Goal: Task Accomplishment & Management: Manage account settings

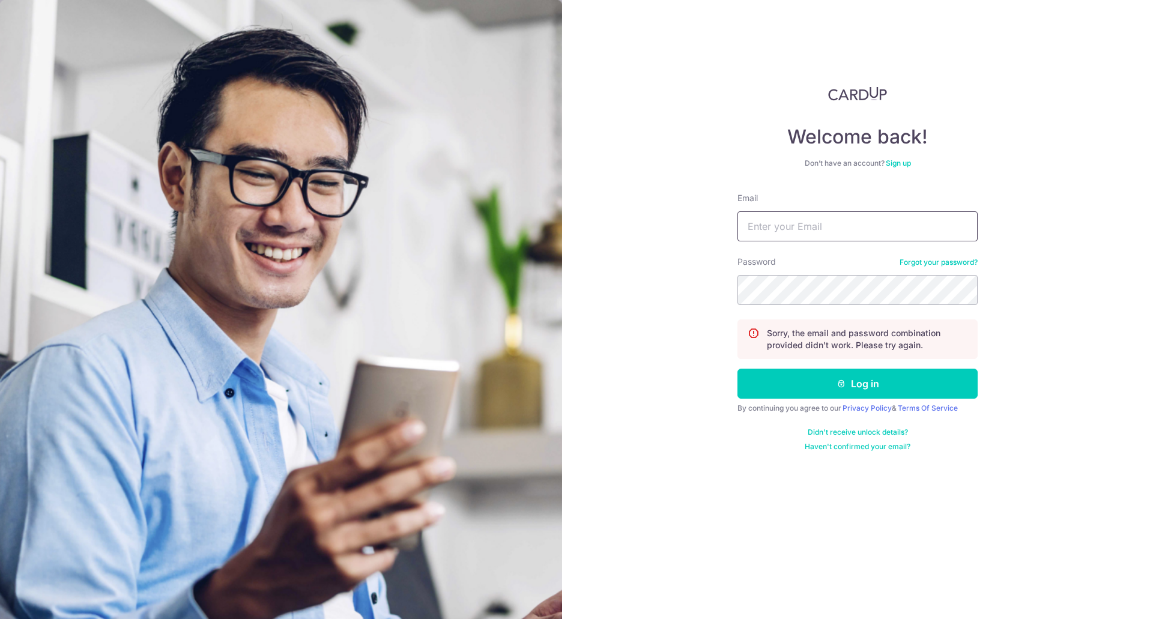
click at [799, 237] on input "Email" at bounding box center [857, 226] width 240 height 30
type input "[EMAIL_ADDRESS][DOMAIN_NAME]"
click at [737, 369] on button "Log in" at bounding box center [857, 384] width 240 height 30
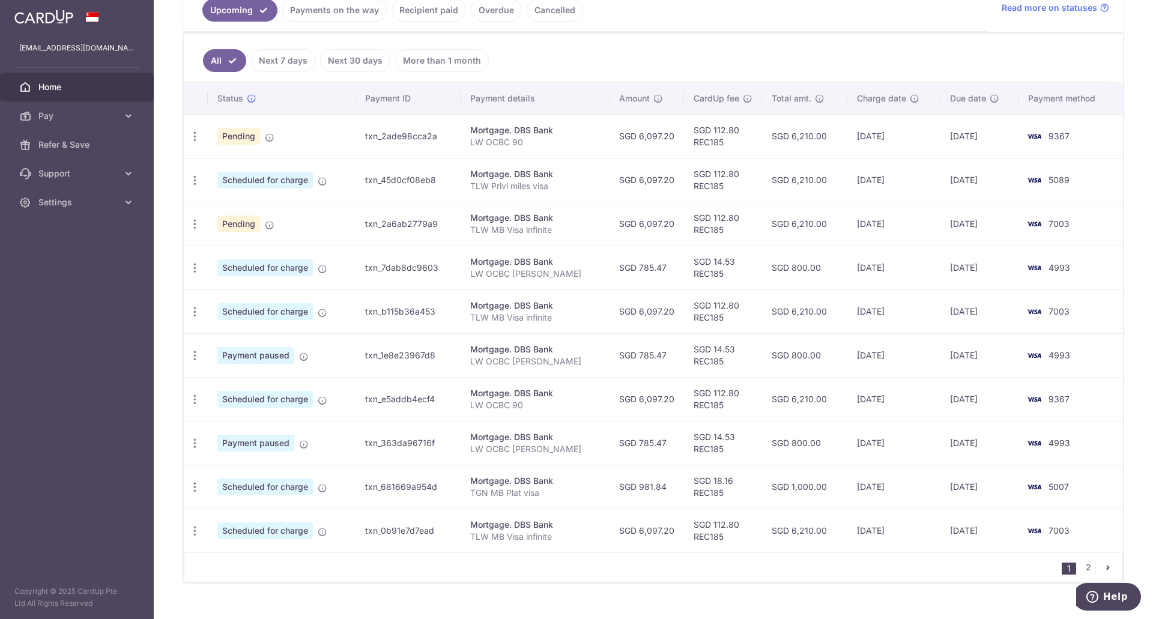
scroll to position [309, 0]
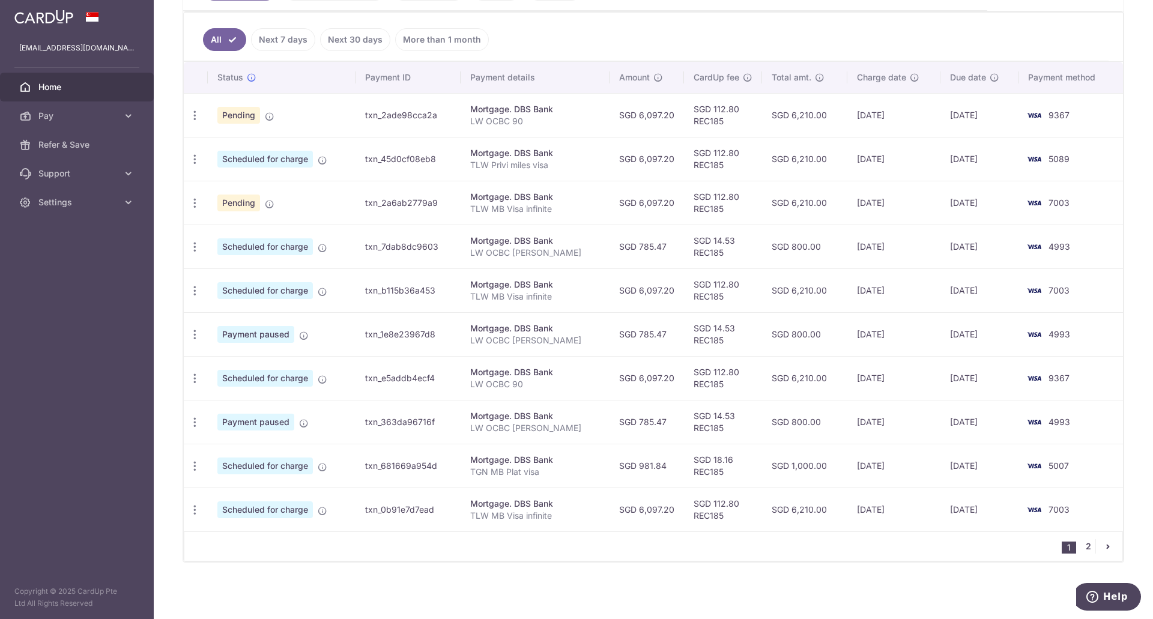
click at [1080, 551] on link "2" at bounding box center [1087, 546] width 14 height 14
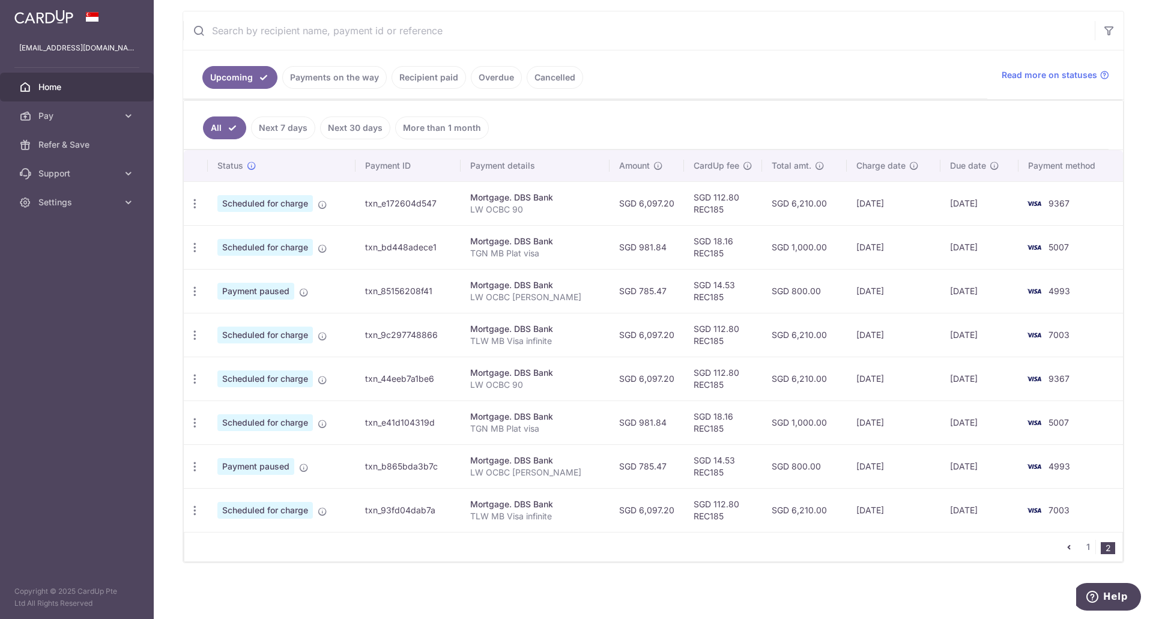
scroll to position [221, 0]
click at [1082, 544] on link "1" at bounding box center [1087, 546] width 14 height 14
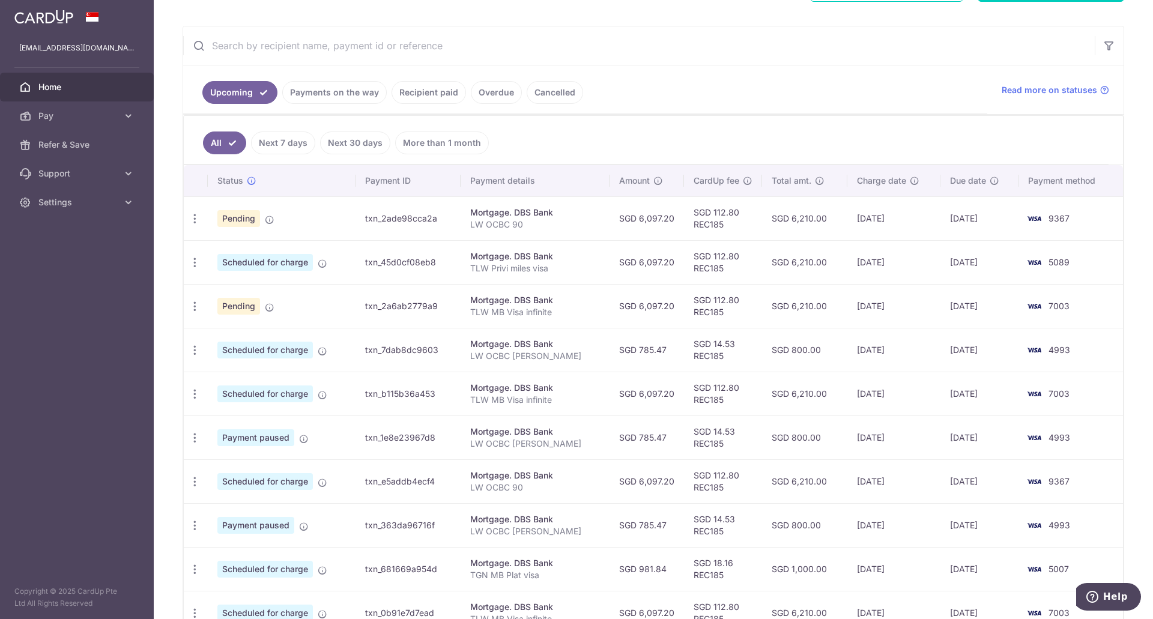
scroll to position [240, 0]
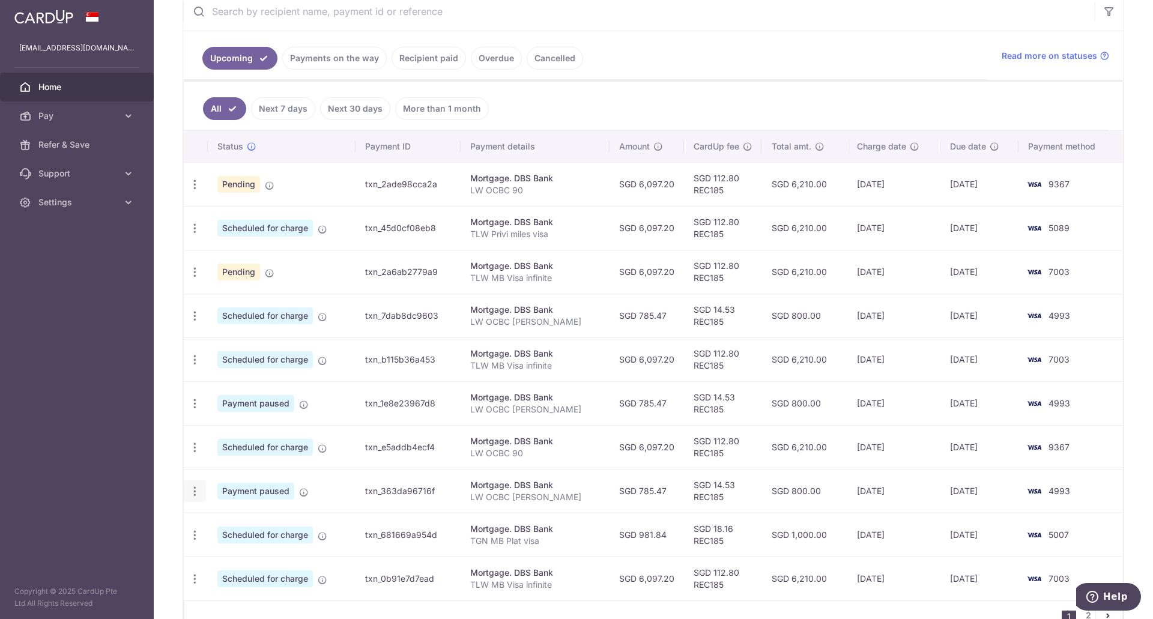
click at [201, 490] on div "Update payment Cancel payment Upload doc" at bounding box center [195, 491] width 22 height 22
drag, startPoint x: 208, startPoint y: 490, endPoint x: 196, endPoint y: 496, distance: 13.2
click at [205, 492] on tr "Update payment Cancel payment Upload doc Payment paused txn_363da96716f Mortgag…" at bounding box center [653, 491] width 939 height 44
click at [196, 496] on icon "button" at bounding box center [194, 491] width 13 height 13
click at [261, 552] on span "Cancel payment" at bounding box center [258, 553] width 80 height 14
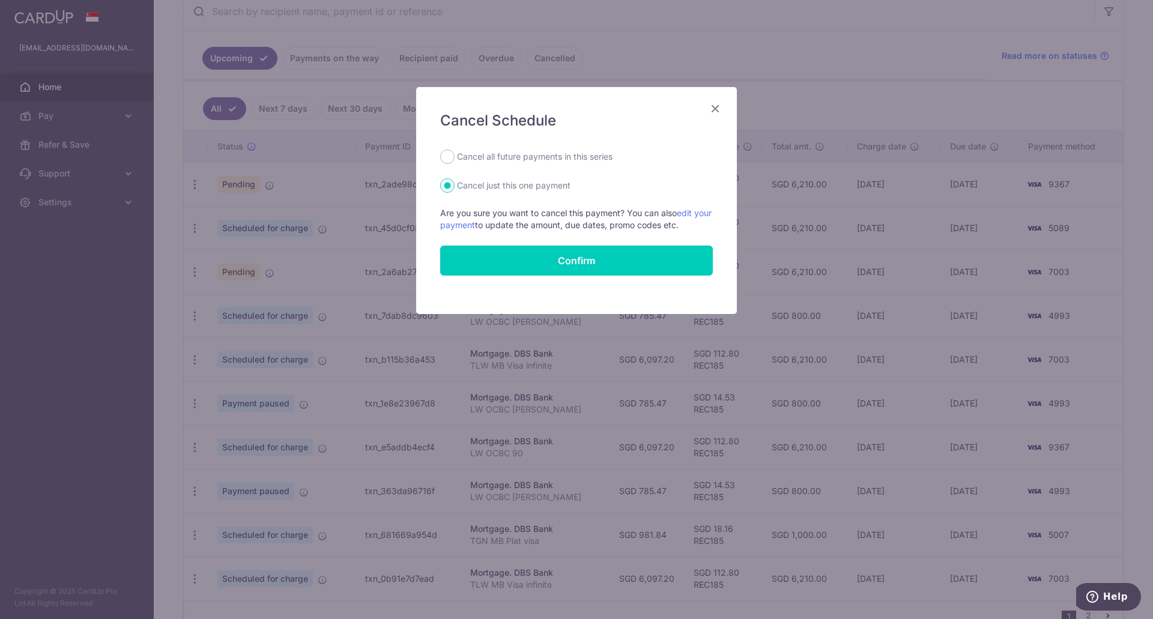
click at [541, 155] on label "Cancel all future payments in this series" at bounding box center [534, 156] width 155 height 14
click at [454, 155] on input "Cancel all future payments in this series" at bounding box center [447, 156] width 14 height 14
radio input "true"
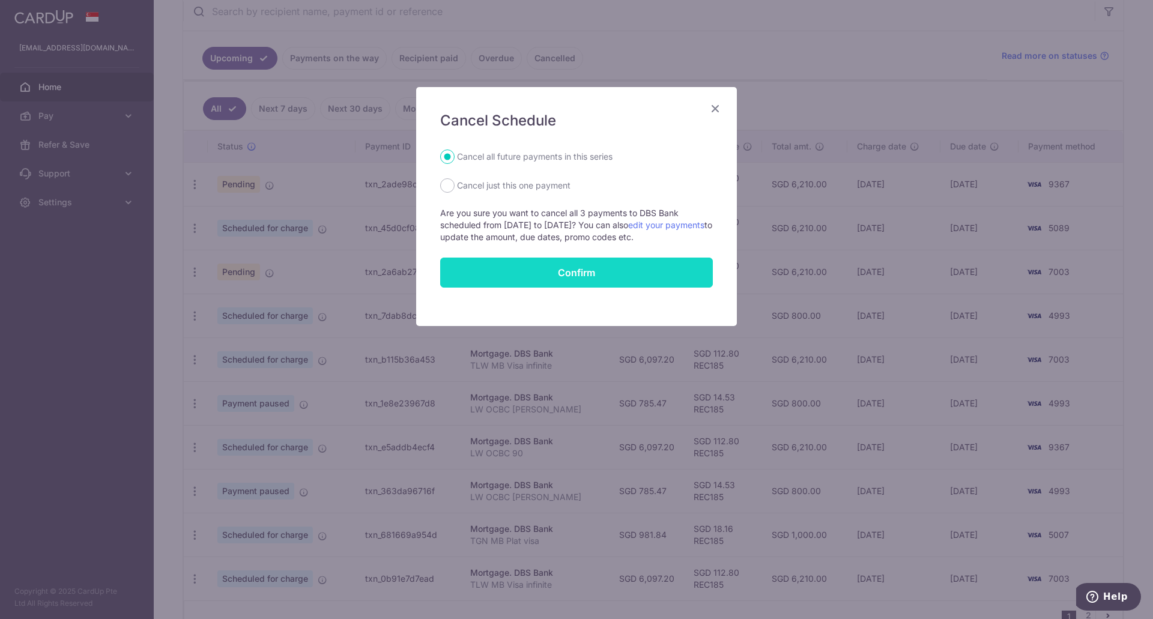
click at [540, 264] on button "Confirm" at bounding box center [576, 273] width 273 height 30
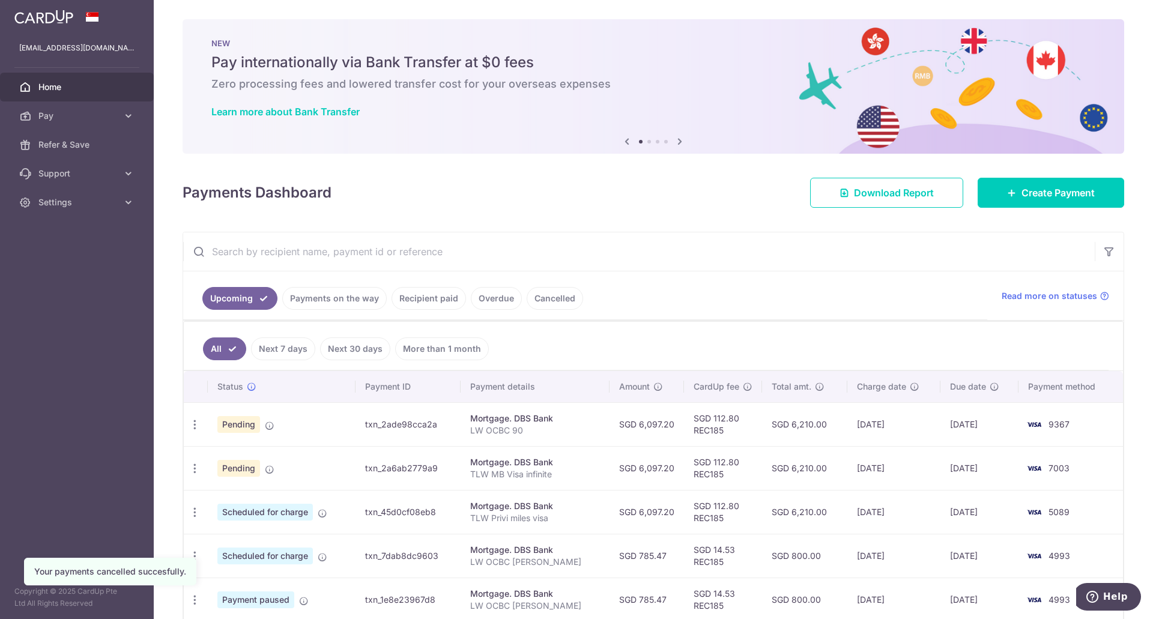
scroll to position [309, 0]
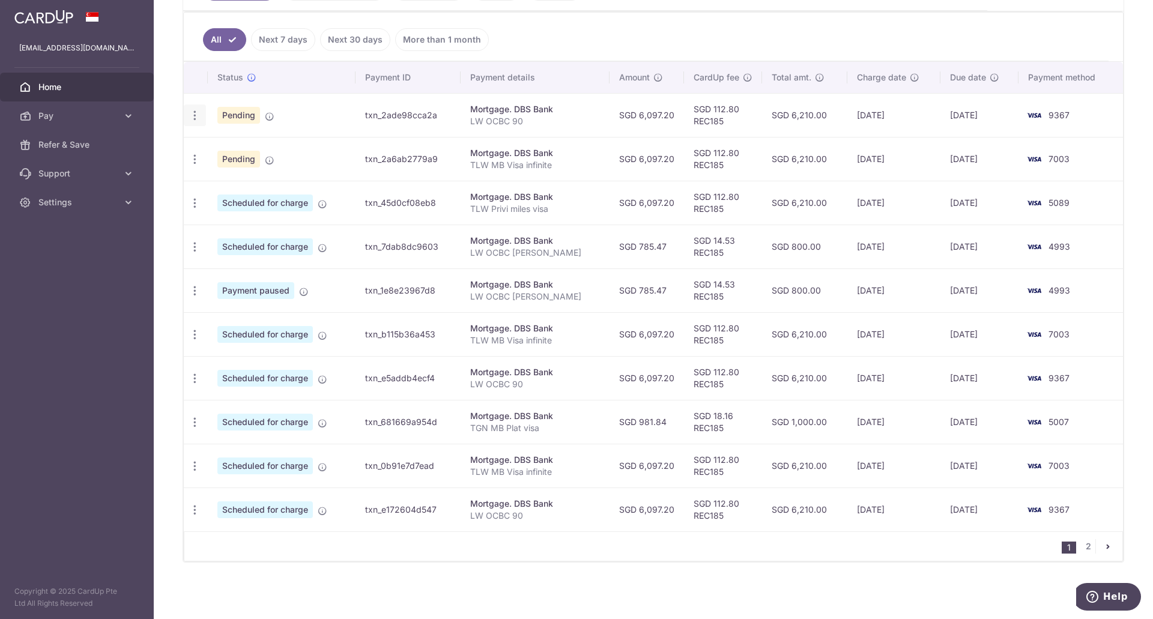
click at [194, 113] on icon "button" at bounding box center [194, 115] width 13 height 13
click at [269, 179] on span "Cancel payment" at bounding box center [258, 177] width 80 height 14
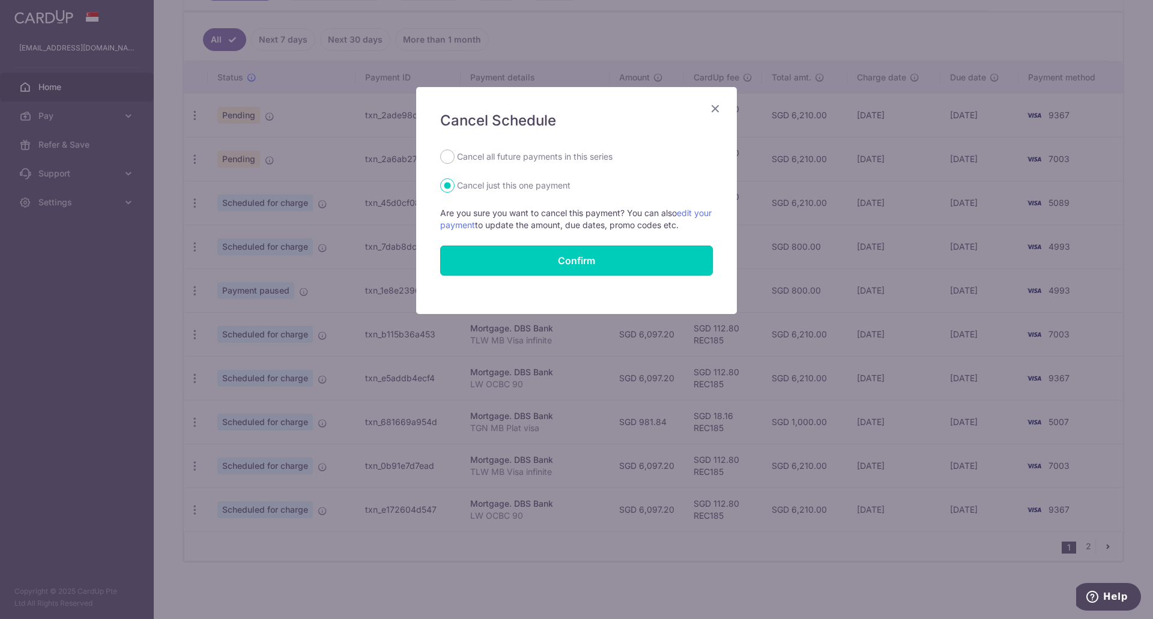
click at [496, 247] on button "Confirm" at bounding box center [576, 261] width 273 height 30
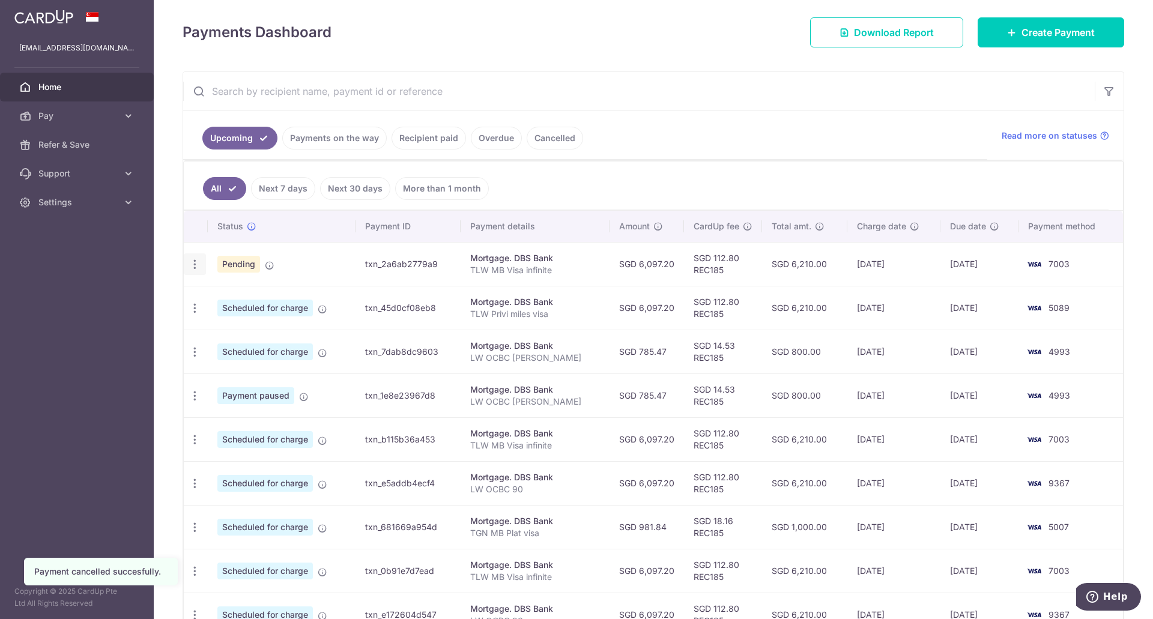
click at [196, 268] on icon "button" at bounding box center [194, 264] width 13 height 13
click at [276, 329] on span "Cancel payment" at bounding box center [258, 326] width 80 height 14
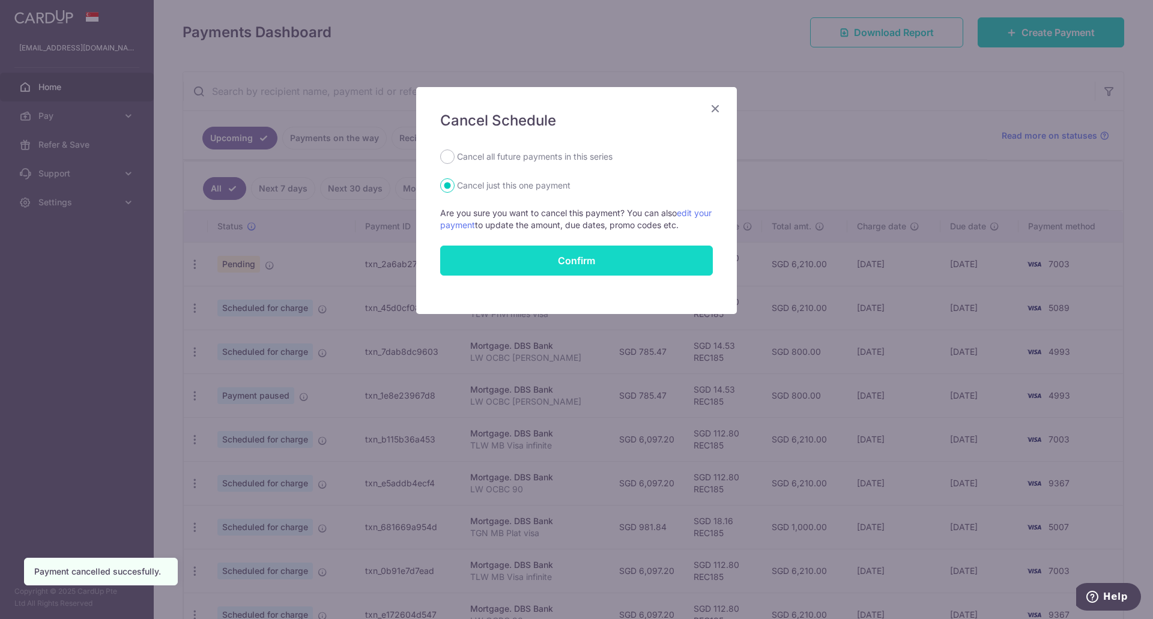
click at [585, 253] on button "Confirm" at bounding box center [576, 261] width 273 height 30
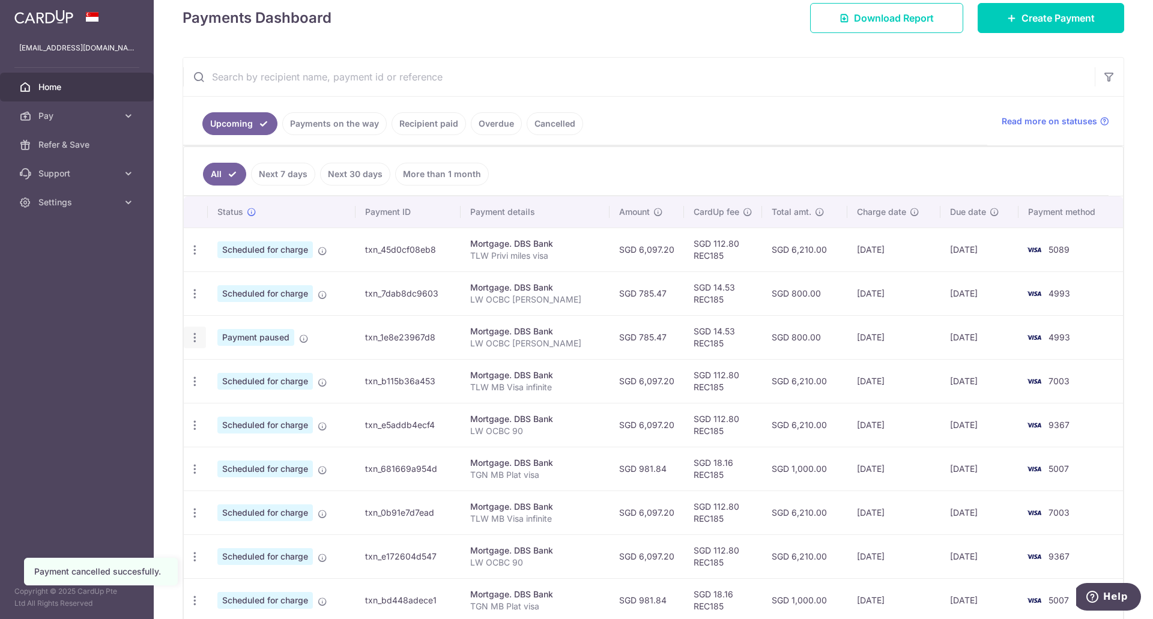
click at [201, 334] on div "Update payment Cancel payment Upload doc" at bounding box center [195, 338] width 22 height 22
click at [197, 340] on icon "button" at bounding box center [194, 337] width 13 height 13
click at [282, 402] on span "Cancel payment" at bounding box center [258, 400] width 80 height 14
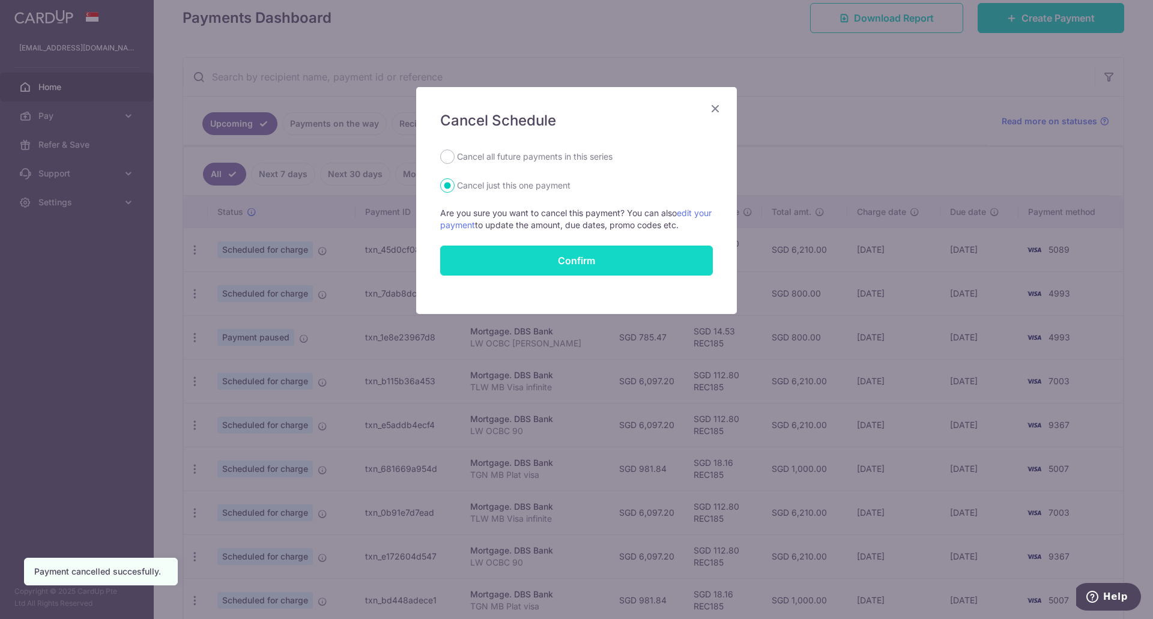
click at [525, 260] on button "Confirm" at bounding box center [576, 261] width 273 height 30
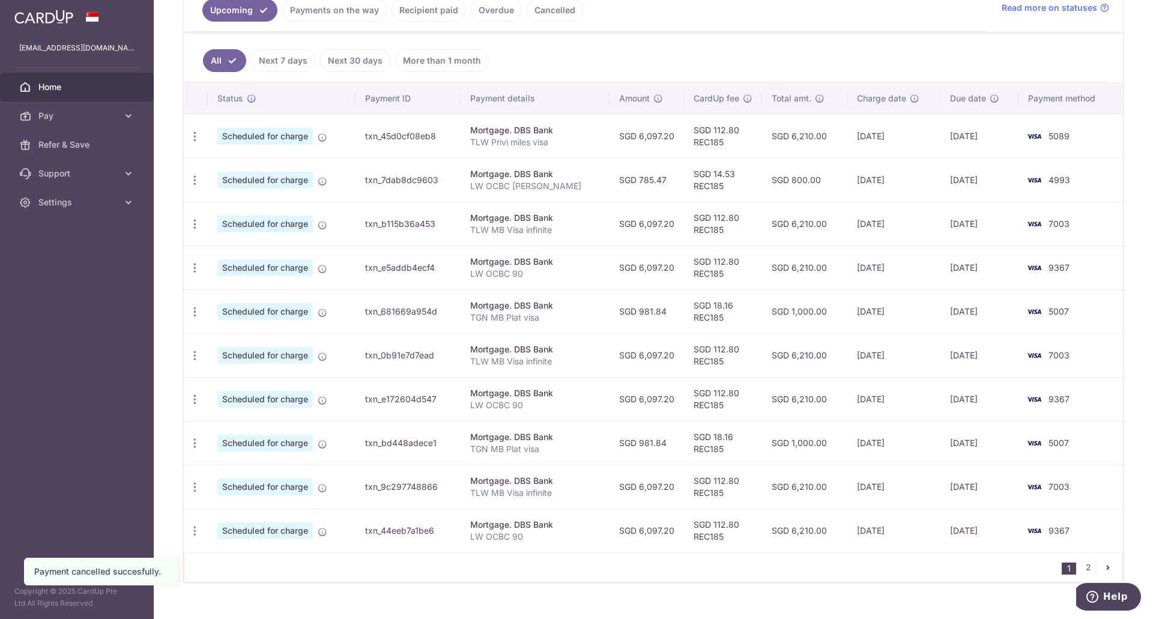
scroll to position [309, 0]
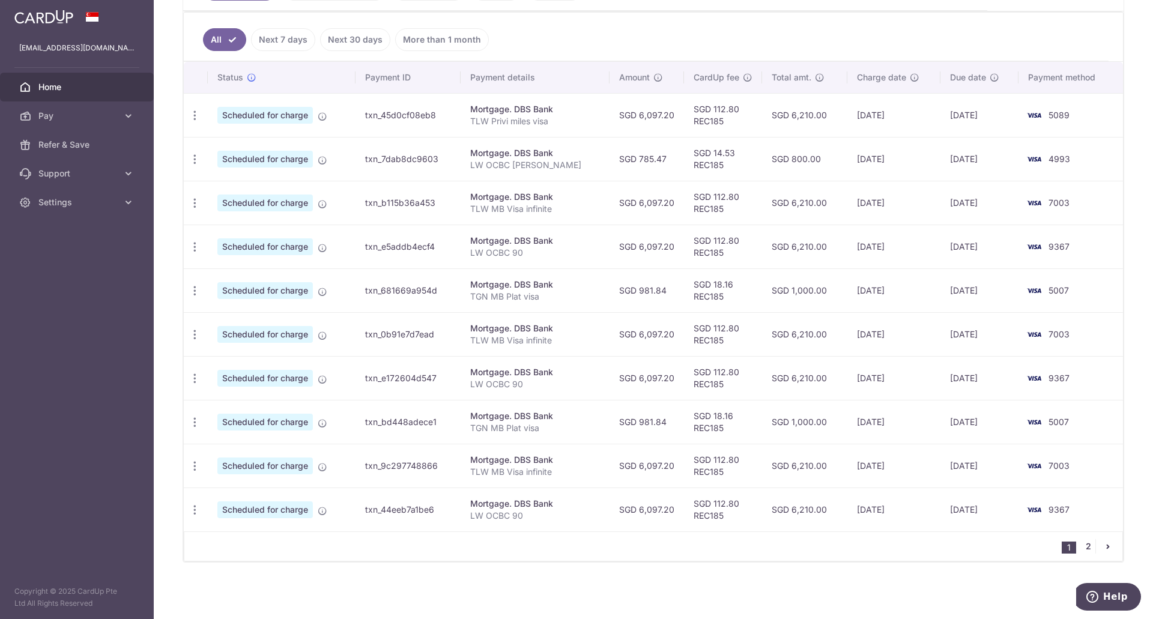
click at [1080, 543] on link "2" at bounding box center [1087, 546] width 14 height 14
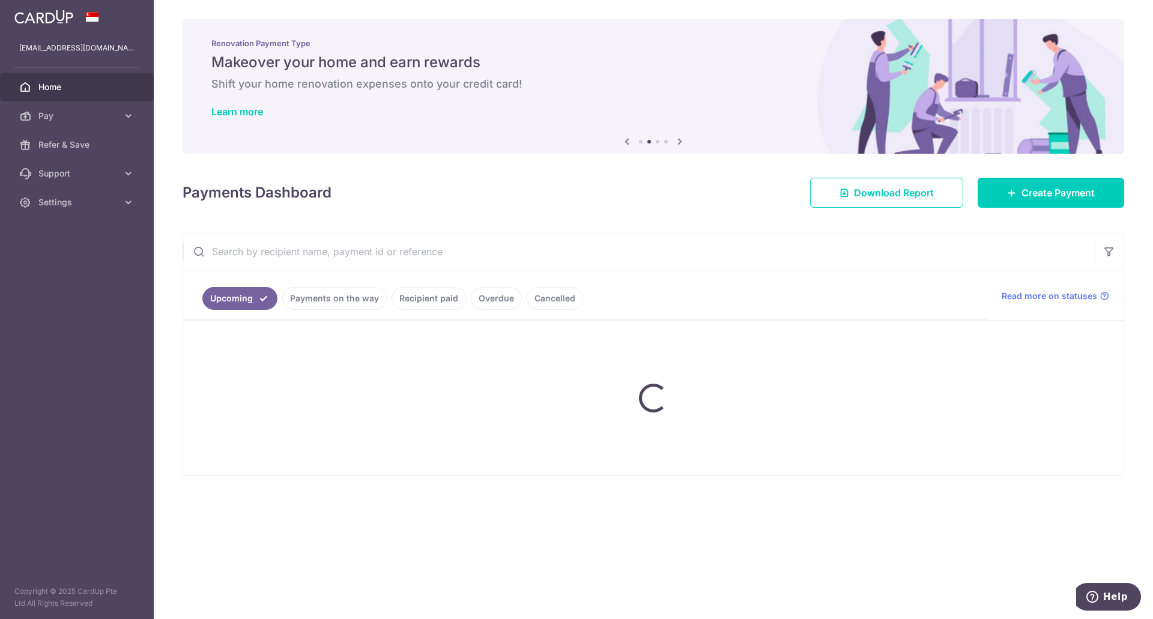
scroll to position [0, 0]
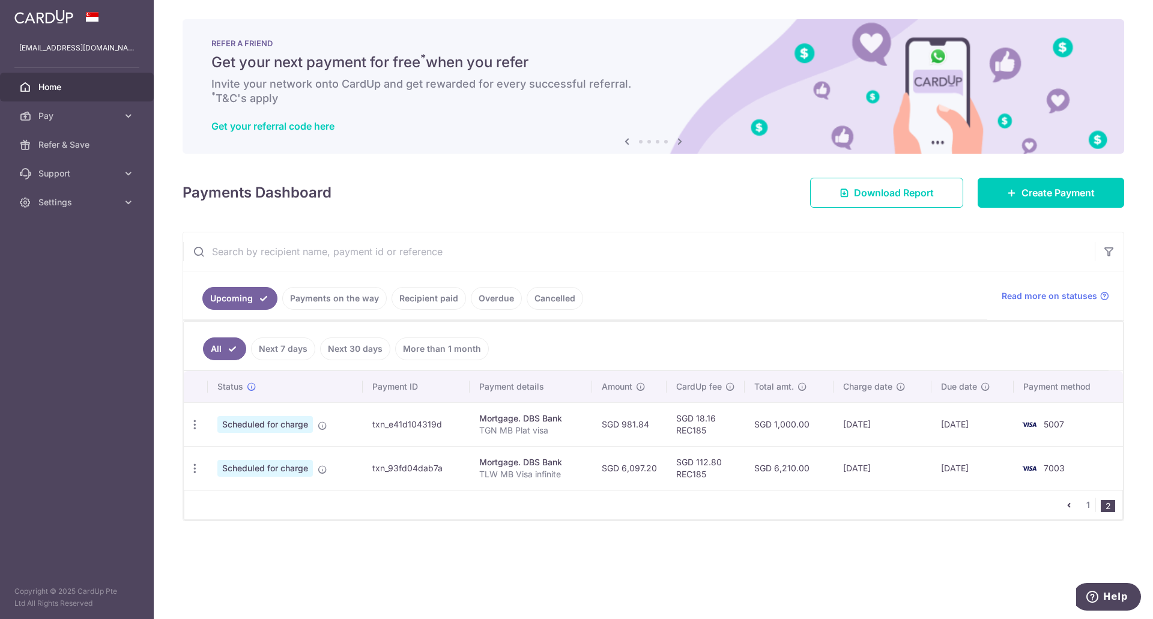
click at [1076, 507] on ul "1 2" at bounding box center [1091, 505] width 61 height 14
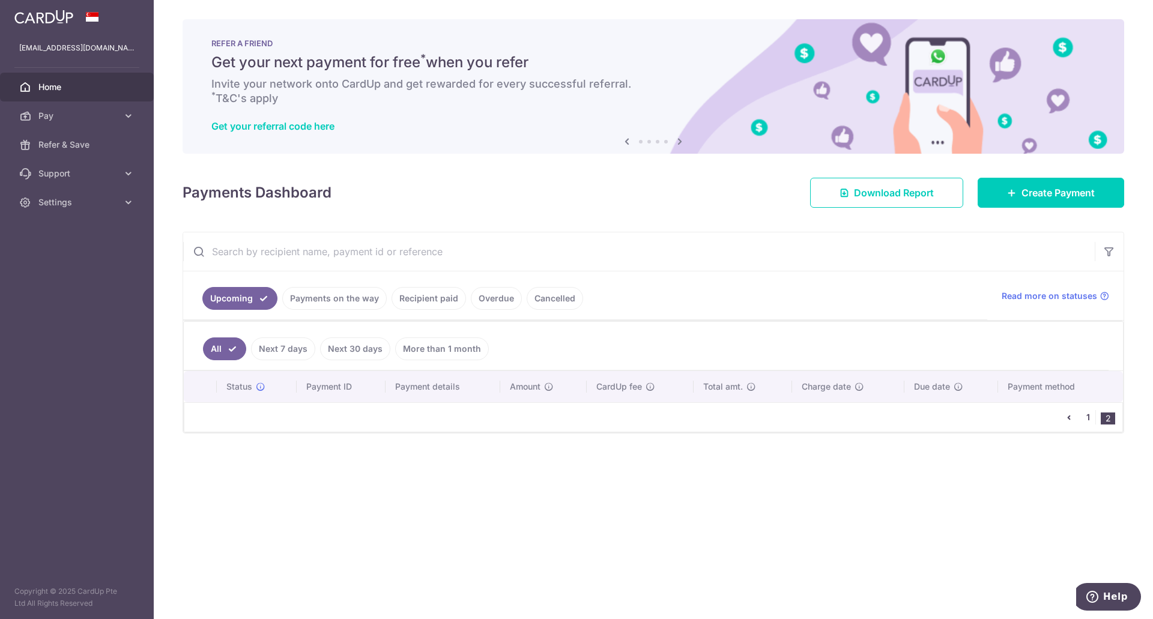
click at [1085, 421] on link "1" at bounding box center [1087, 417] width 14 height 14
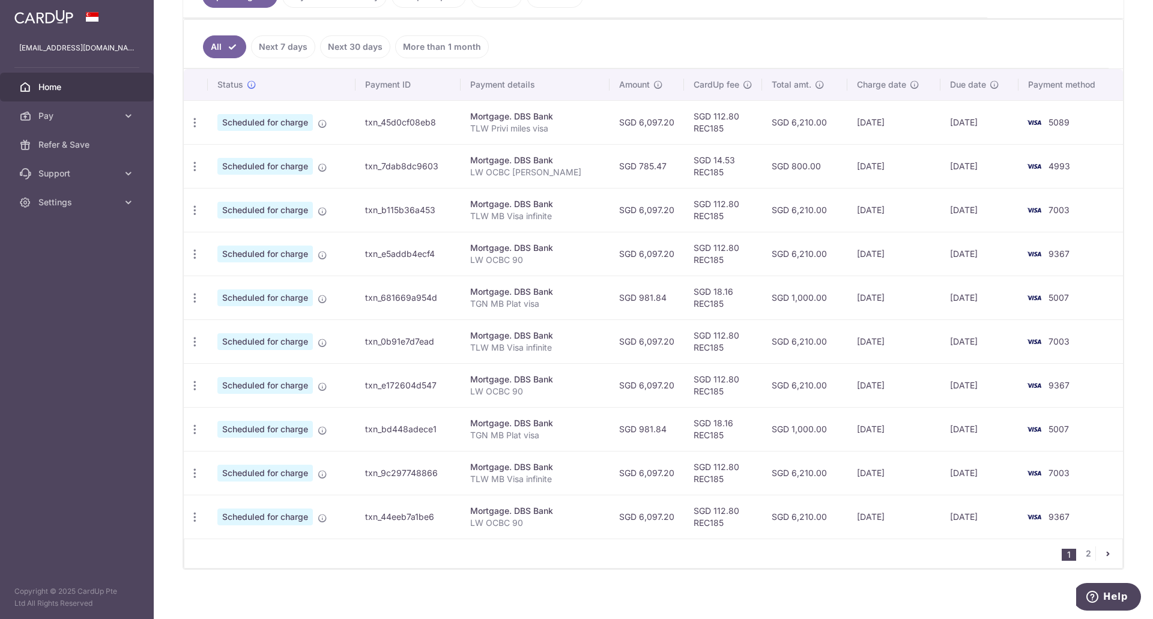
scroll to position [309, 0]
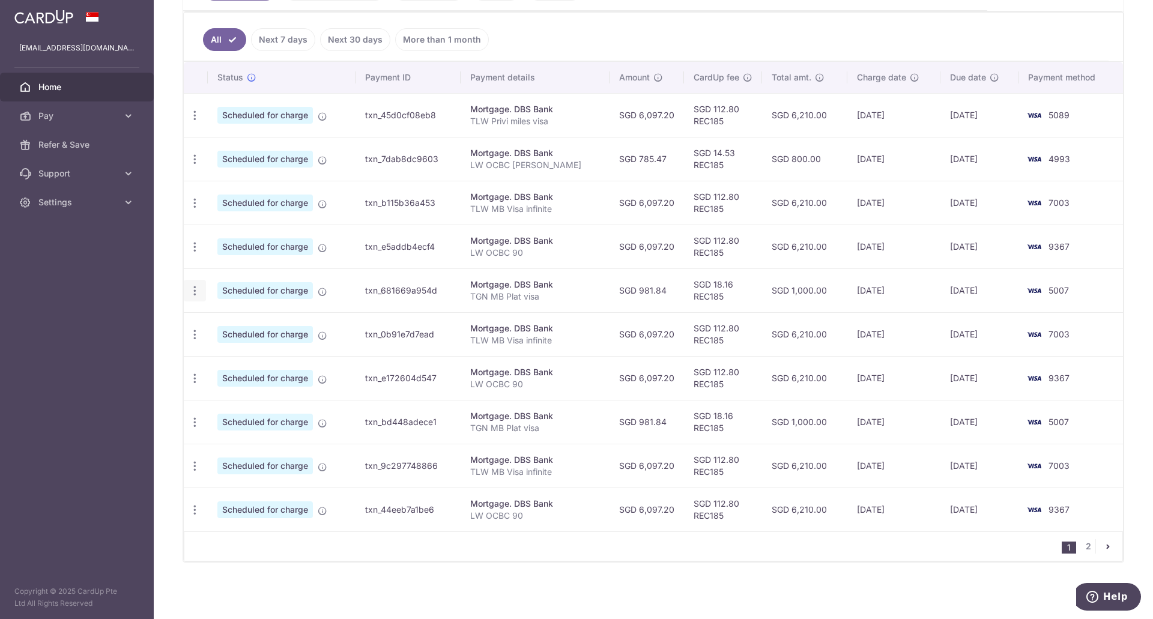
click at [191, 291] on icon "button" at bounding box center [194, 291] width 13 height 13
click at [249, 357] on span "Cancel payment" at bounding box center [258, 353] width 80 height 14
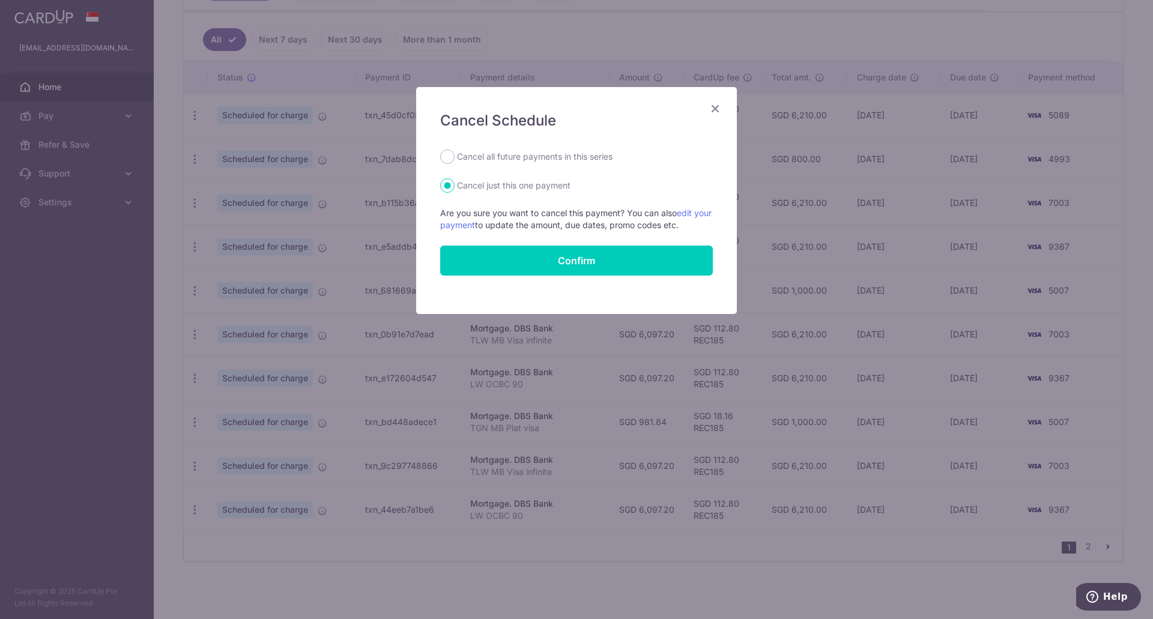
click at [487, 160] on label "Cancel all future payments in this series" at bounding box center [534, 156] width 155 height 14
click at [454, 160] on input "Cancel all future payments in this series" at bounding box center [447, 156] width 14 height 14
radio input "true"
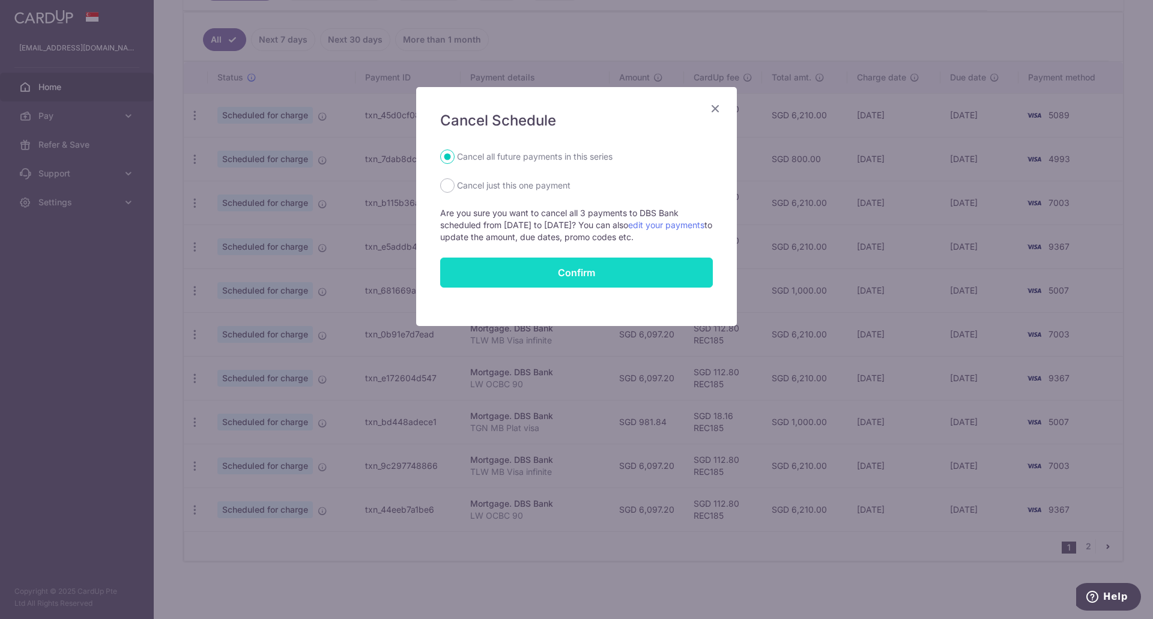
click at [513, 265] on button "Confirm" at bounding box center [576, 273] width 273 height 30
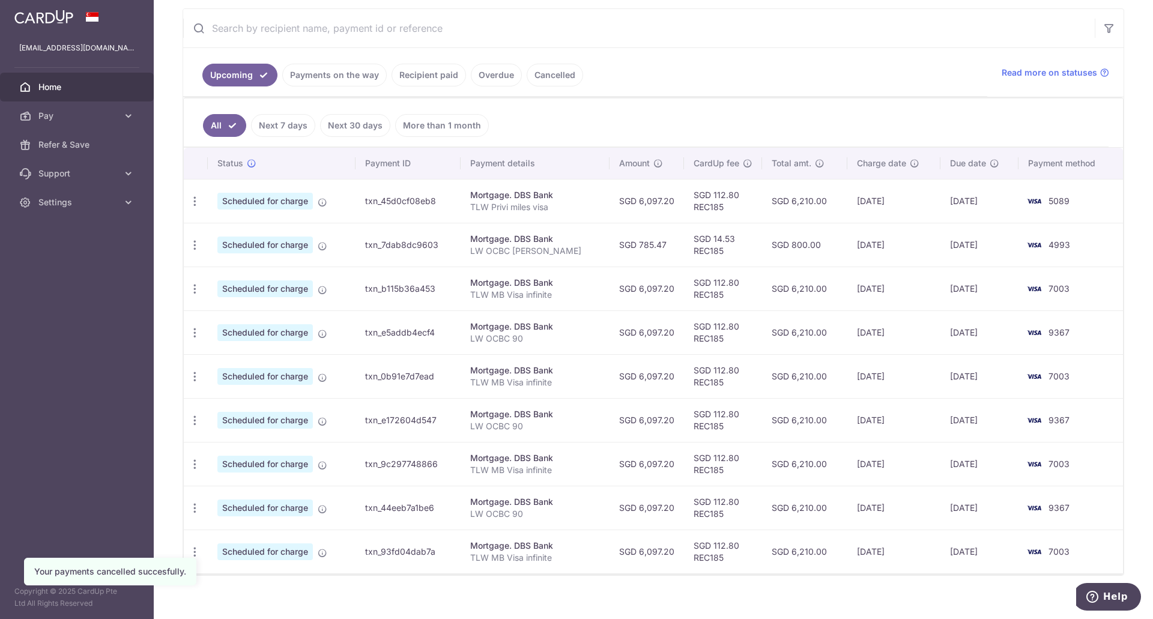
scroll to position [237, 0]
